Goal: Book appointment/travel/reservation

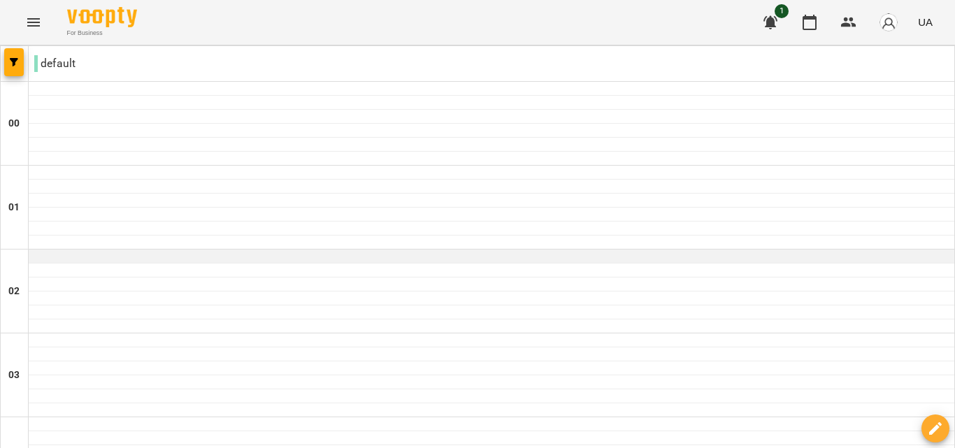
scroll to position [522, 0]
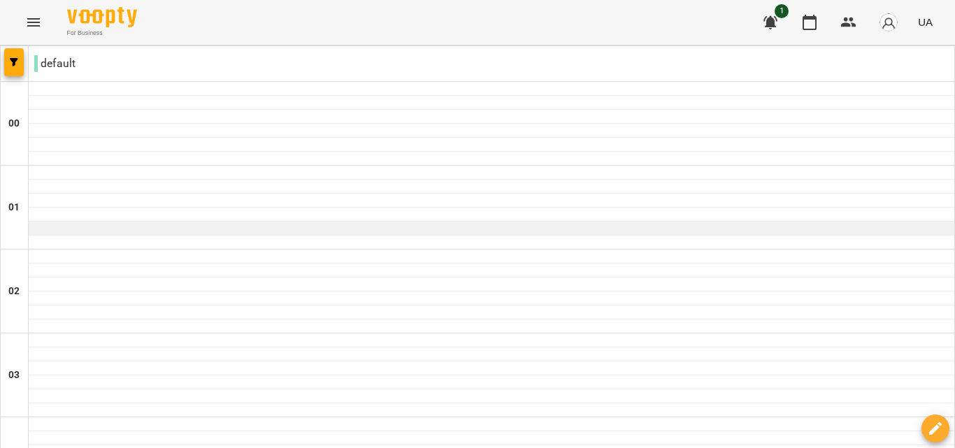
scroll to position [811, 0]
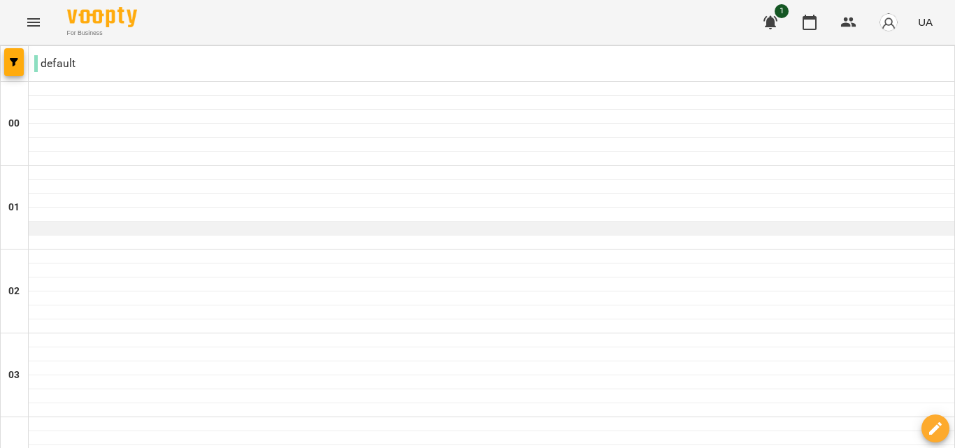
scroll to position [718, 0]
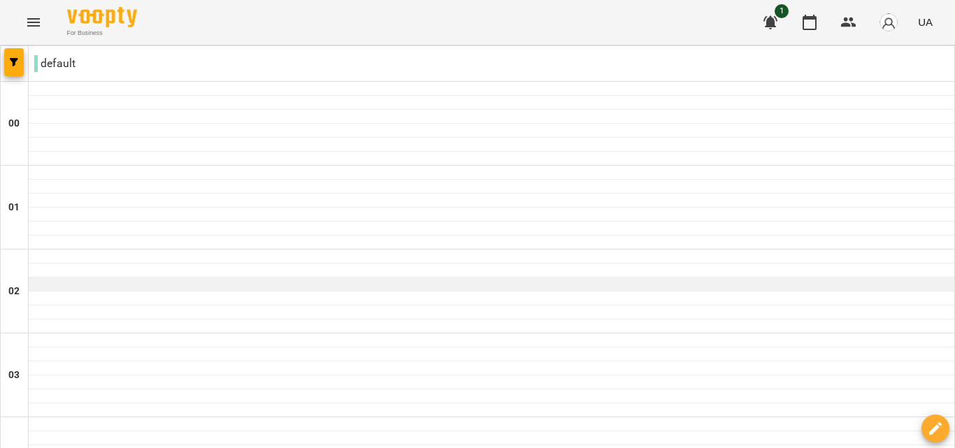
scroll to position [639, 0]
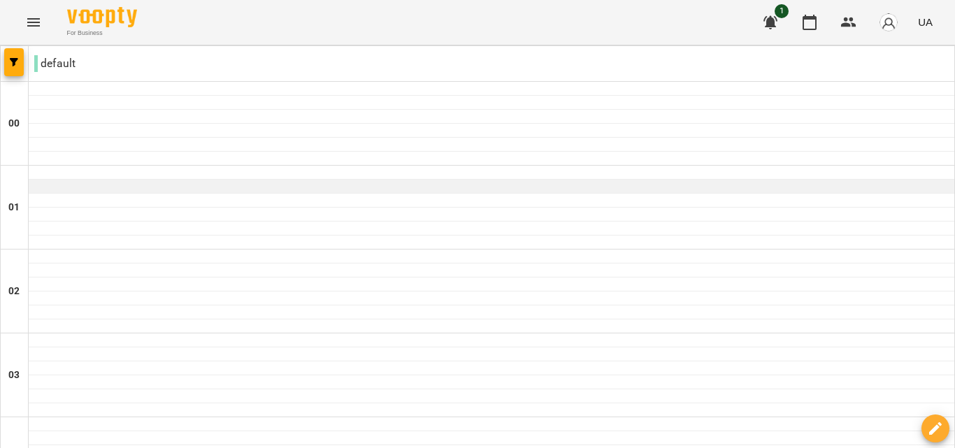
scroll to position [694, 0]
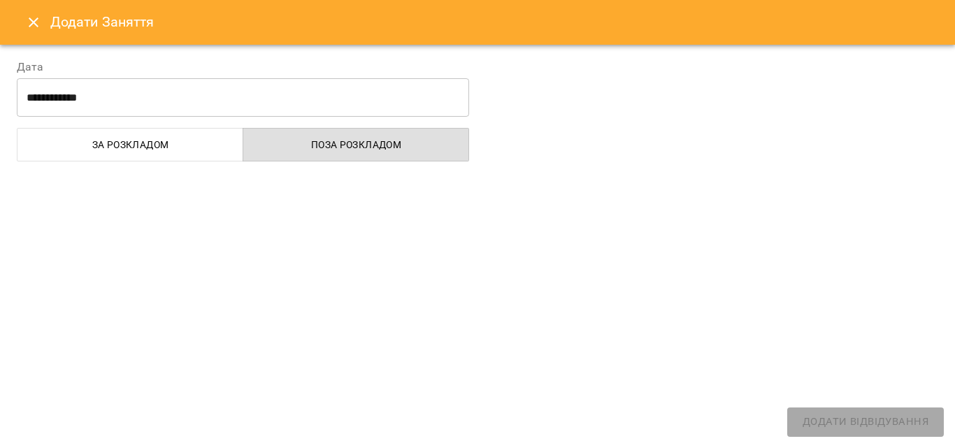
select select "**********"
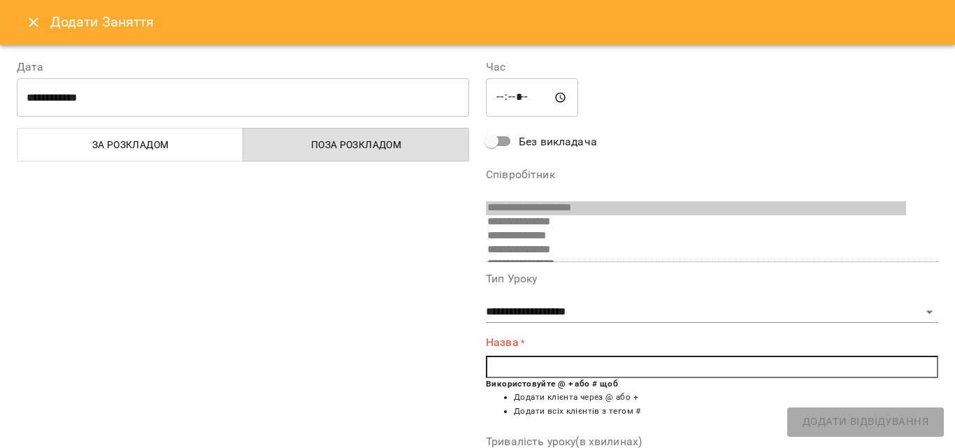
click at [29, 20] on icon "Close" at bounding box center [33, 22] width 17 height 17
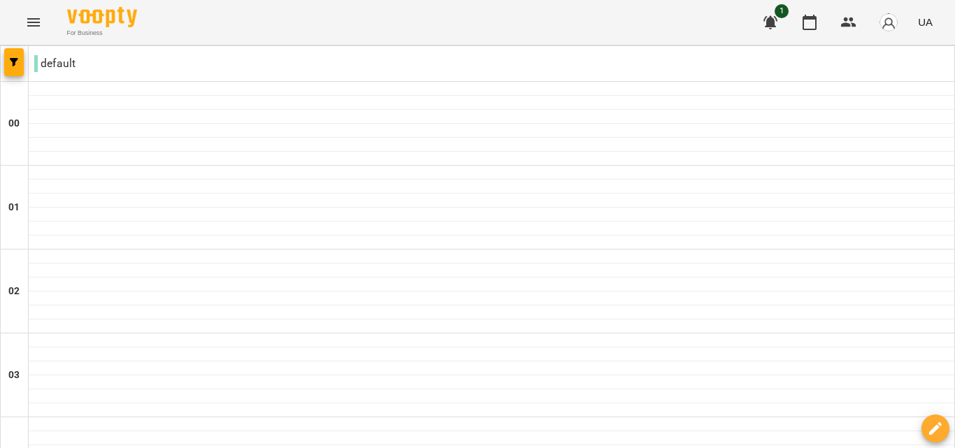
scroll to position [834, 0]
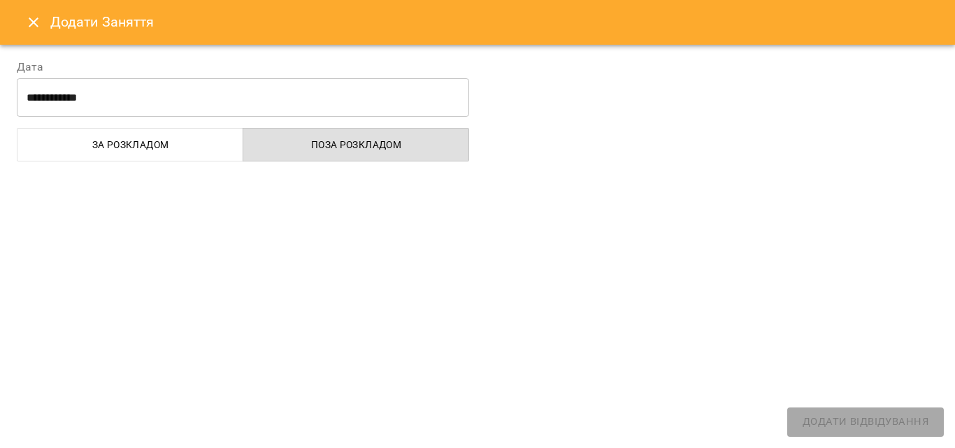
select select "**********"
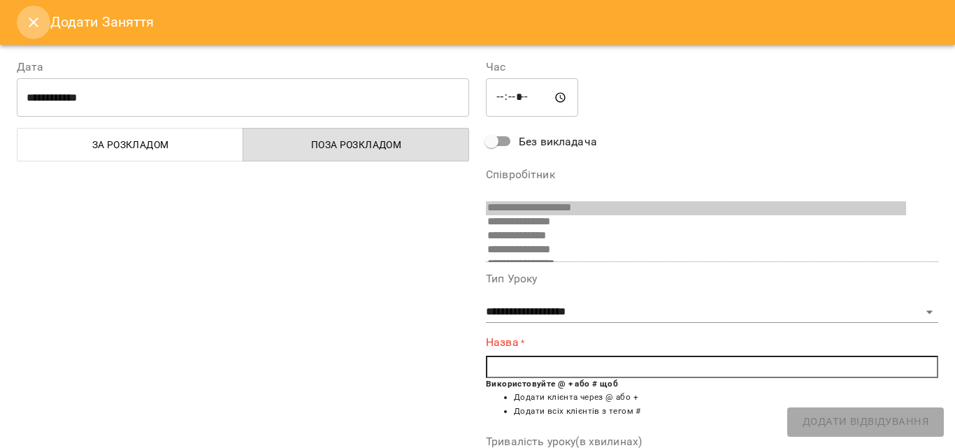
click at [40, 24] on icon "Close" at bounding box center [33, 22] width 17 height 17
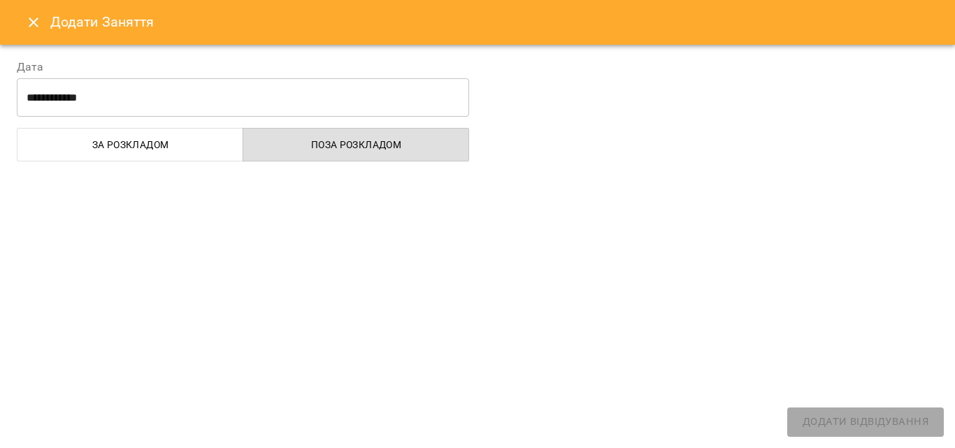
select select "**********"
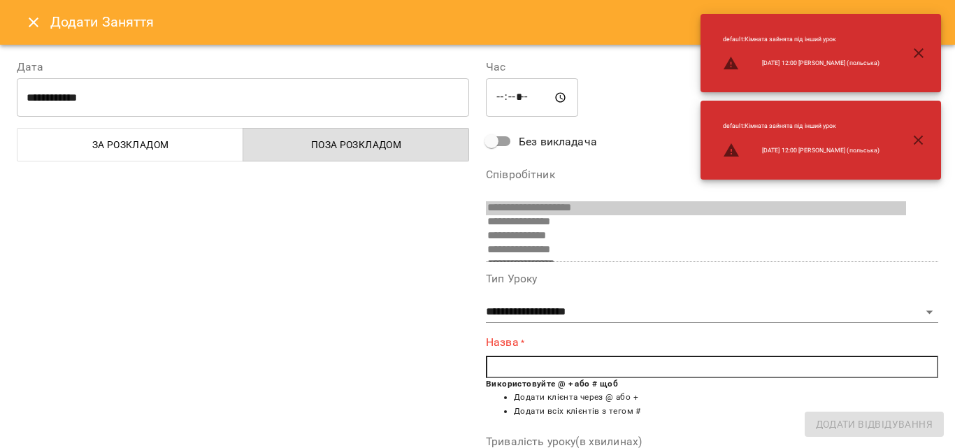
click at [27, 20] on icon "Close" at bounding box center [33, 22] width 17 height 17
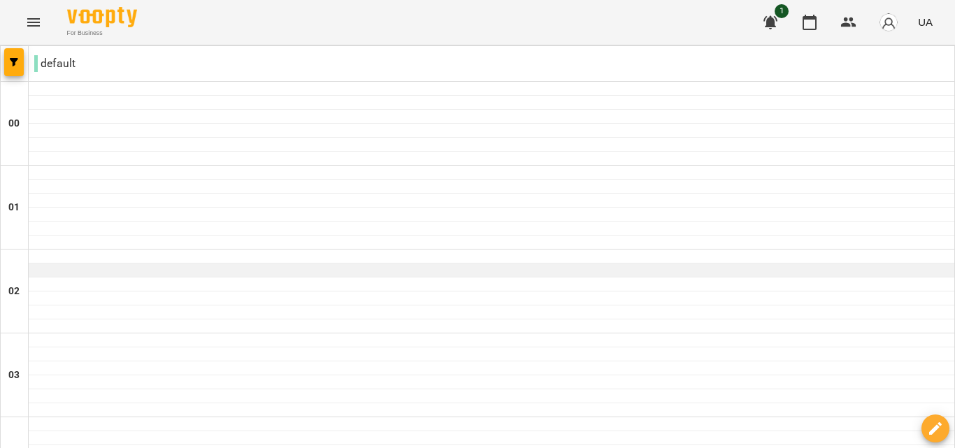
scroll to position [1545, 0]
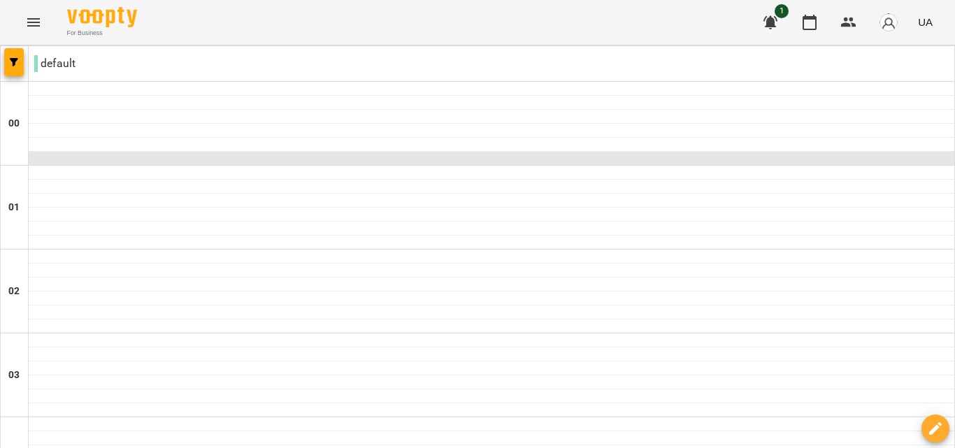
scroll to position [1214, 0]
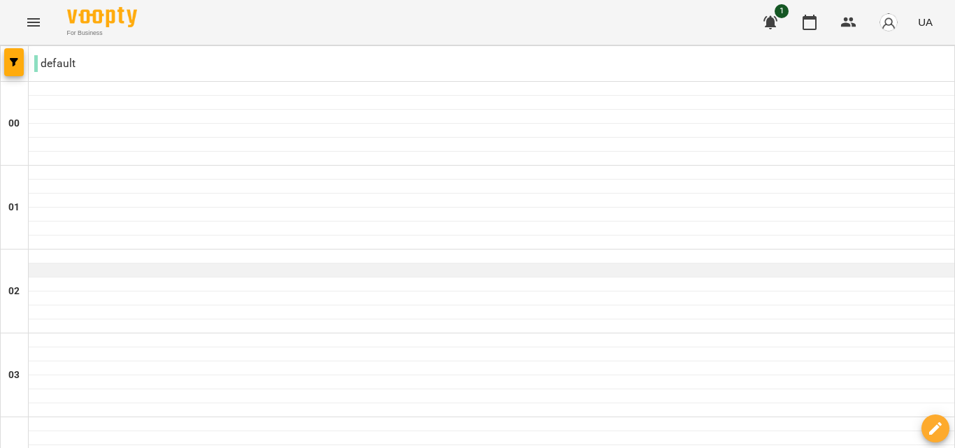
scroll to position [435, 0]
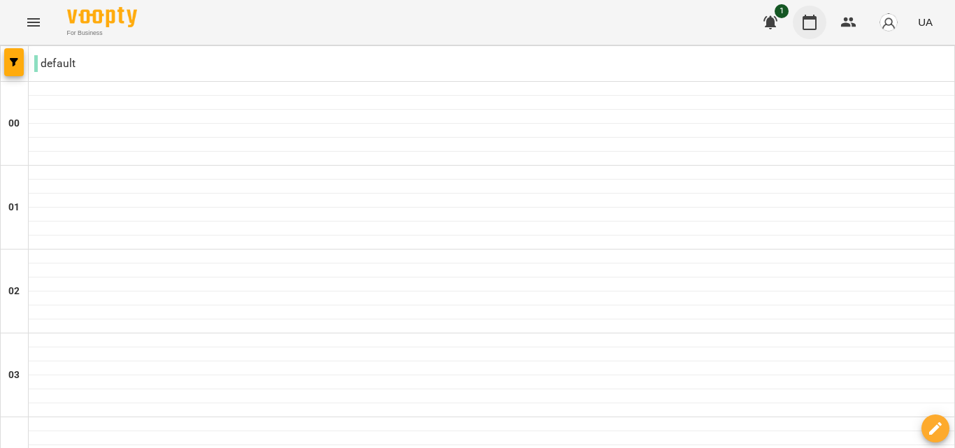
click at [804, 27] on icon "button" at bounding box center [810, 22] width 14 height 15
click at [850, 14] on icon "button" at bounding box center [849, 22] width 17 height 17
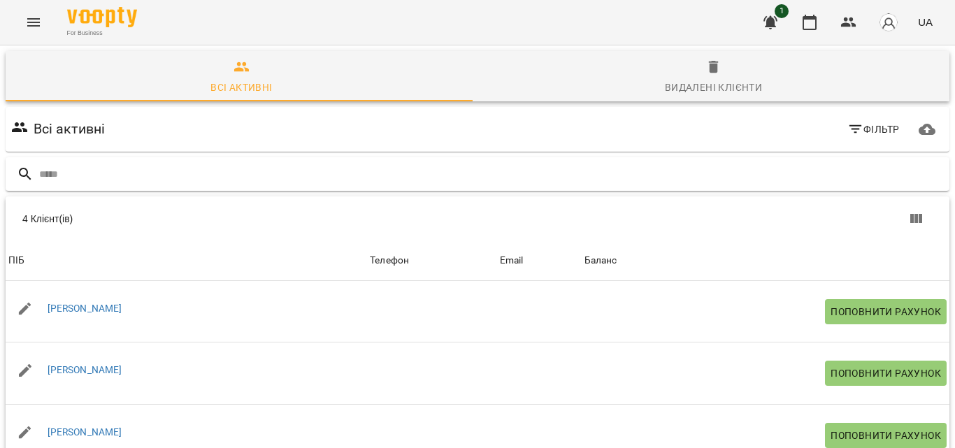
scroll to position [166, 0]
